Goal: Information Seeking & Learning: Learn about a topic

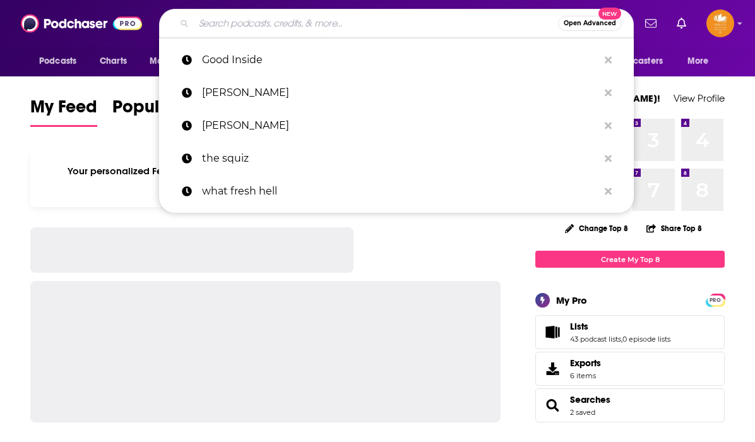
click at [304, 30] on input "Search podcasts, credits, & more..." at bounding box center [376, 23] width 364 height 20
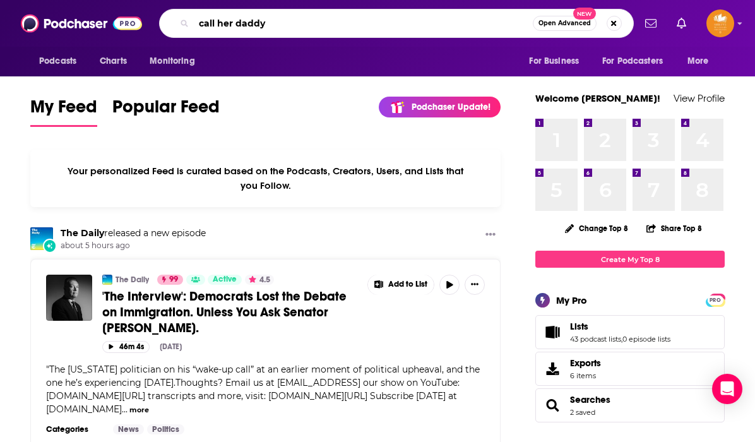
type input "call her daddy"
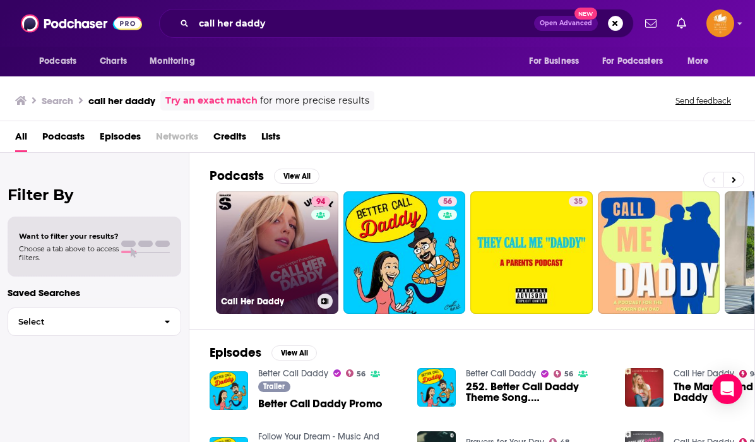
click at [276, 237] on link "94 Call Her Daddy" at bounding box center [277, 252] width 122 height 122
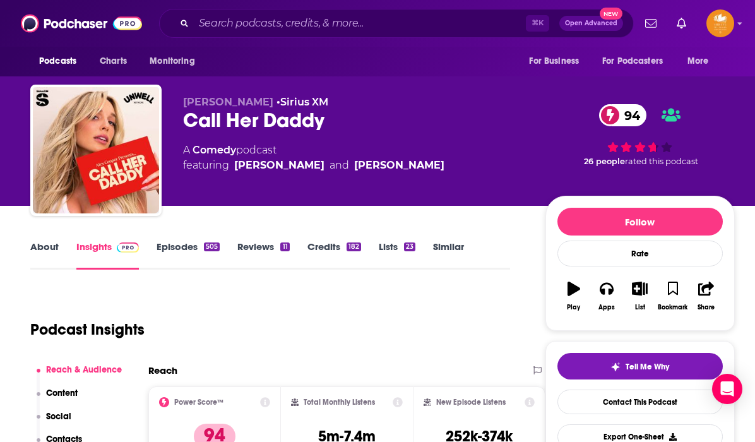
click at [44, 242] on link "About" at bounding box center [44, 254] width 28 height 29
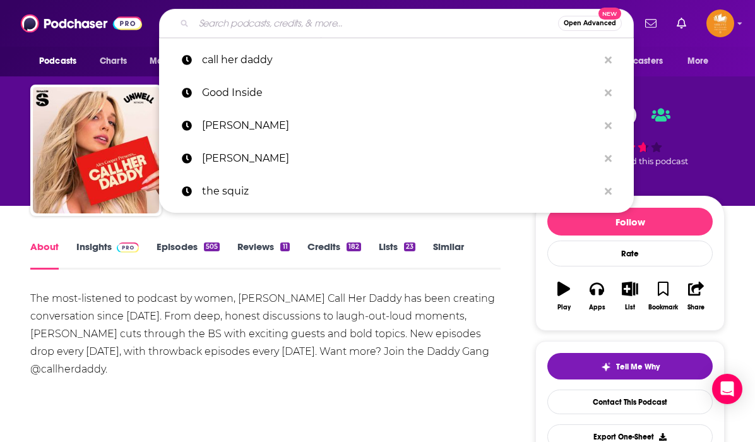
click at [208, 21] on input "Search podcasts, credits, & more..." at bounding box center [376, 23] width 364 height 20
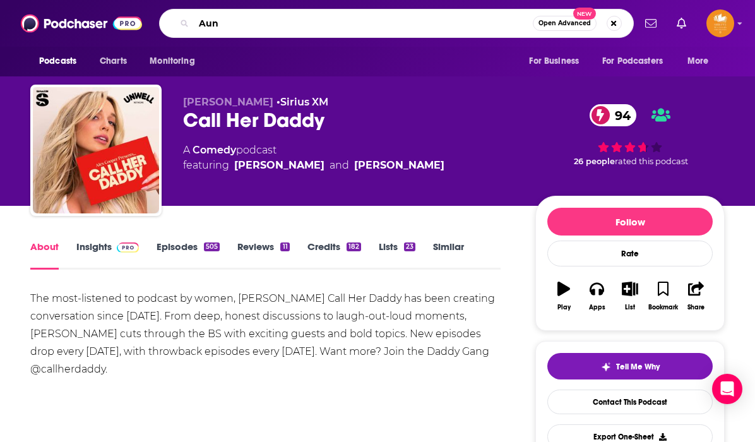
type input "Aunt"
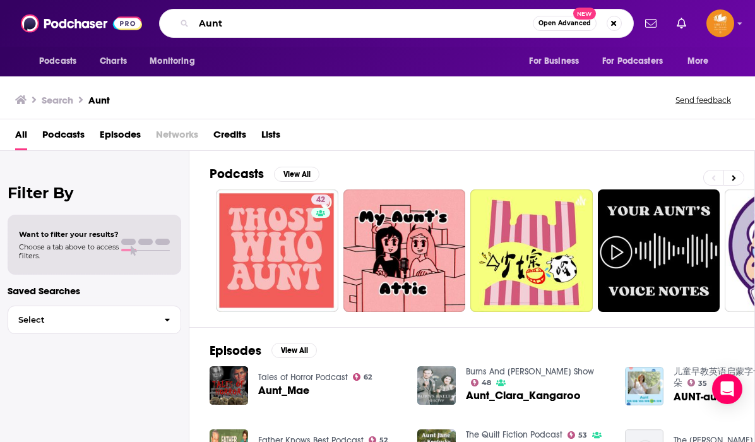
drag, startPoint x: 230, startPoint y: 23, endPoint x: 199, endPoint y: 23, distance: 30.9
click at [199, 23] on input "Aunt" at bounding box center [363, 23] width 339 height 20
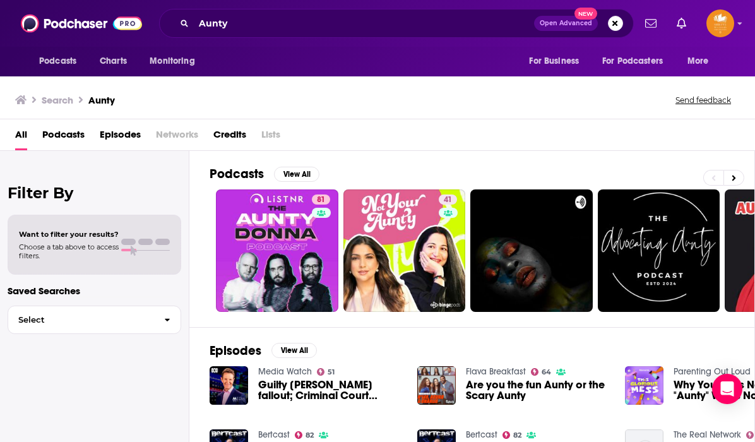
click at [62, 132] on span "Podcasts" at bounding box center [63, 137] width 42 height 26
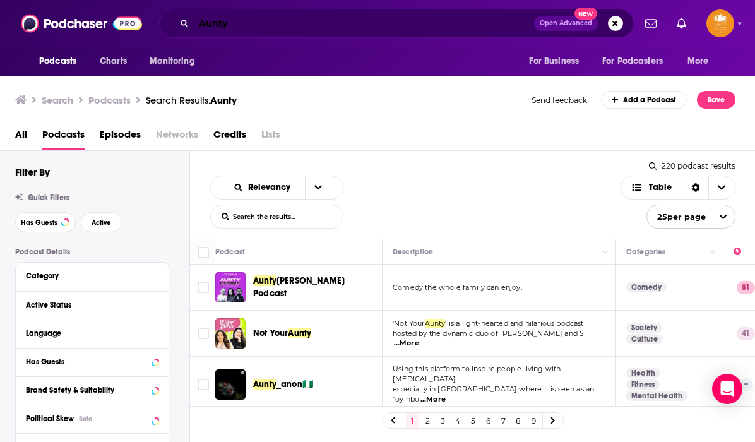
click at [245, 22] on input "Aunty" at bounding box center [364, 23] width 340 height 20
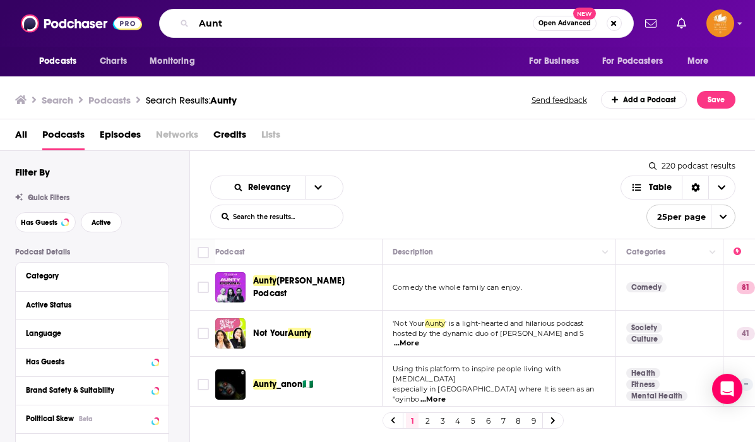
click at [201, 26] on input "Aunt" at bounding box center [363, 23] width 339 height 20
type input "Dear Aunt"
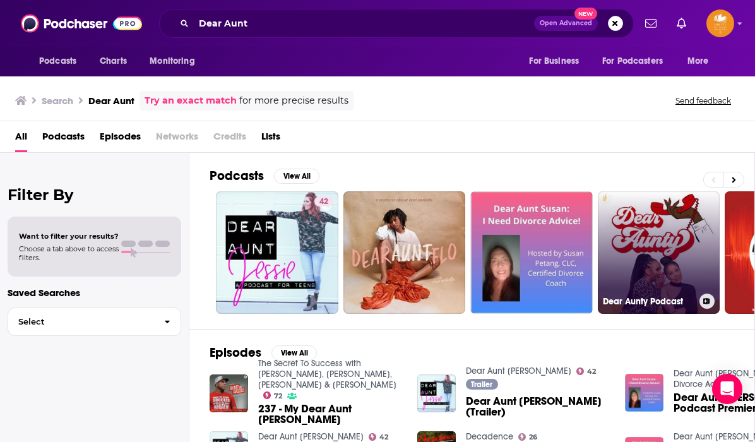
click at [670, 236] on link "Dear Aunty Podcast" at bounding box center [658, 252] width 122 height 122
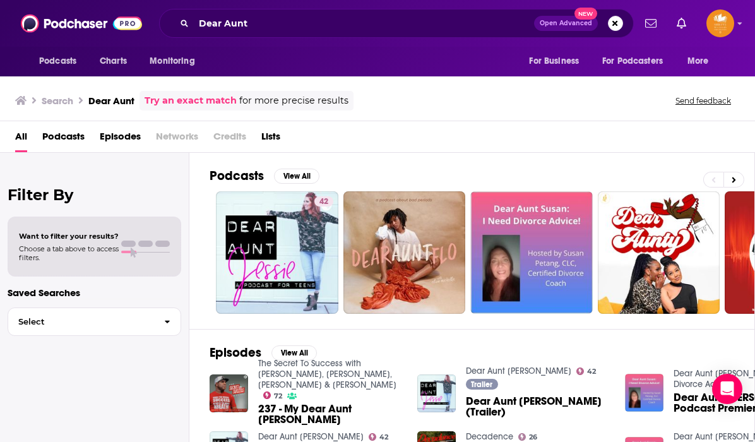
click at [63, 135] on span "Podcasts" at bounding box center [63, 139] width 42 height 26
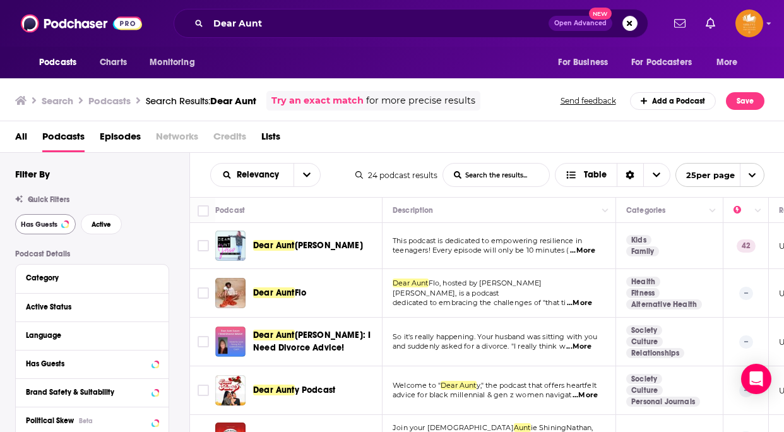
click at [42, 223] on span "Has Guests" at bounding box center [39, 224] width 37 height 7
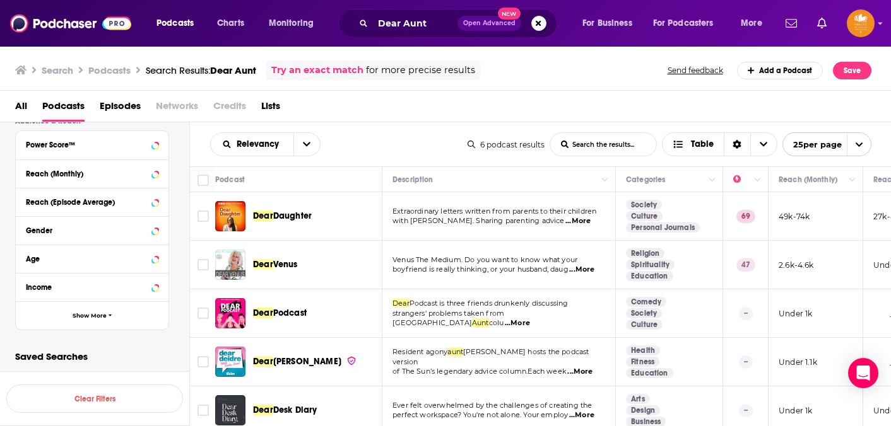
scroll to position [336, 0]
